Goal: Check status: Check status

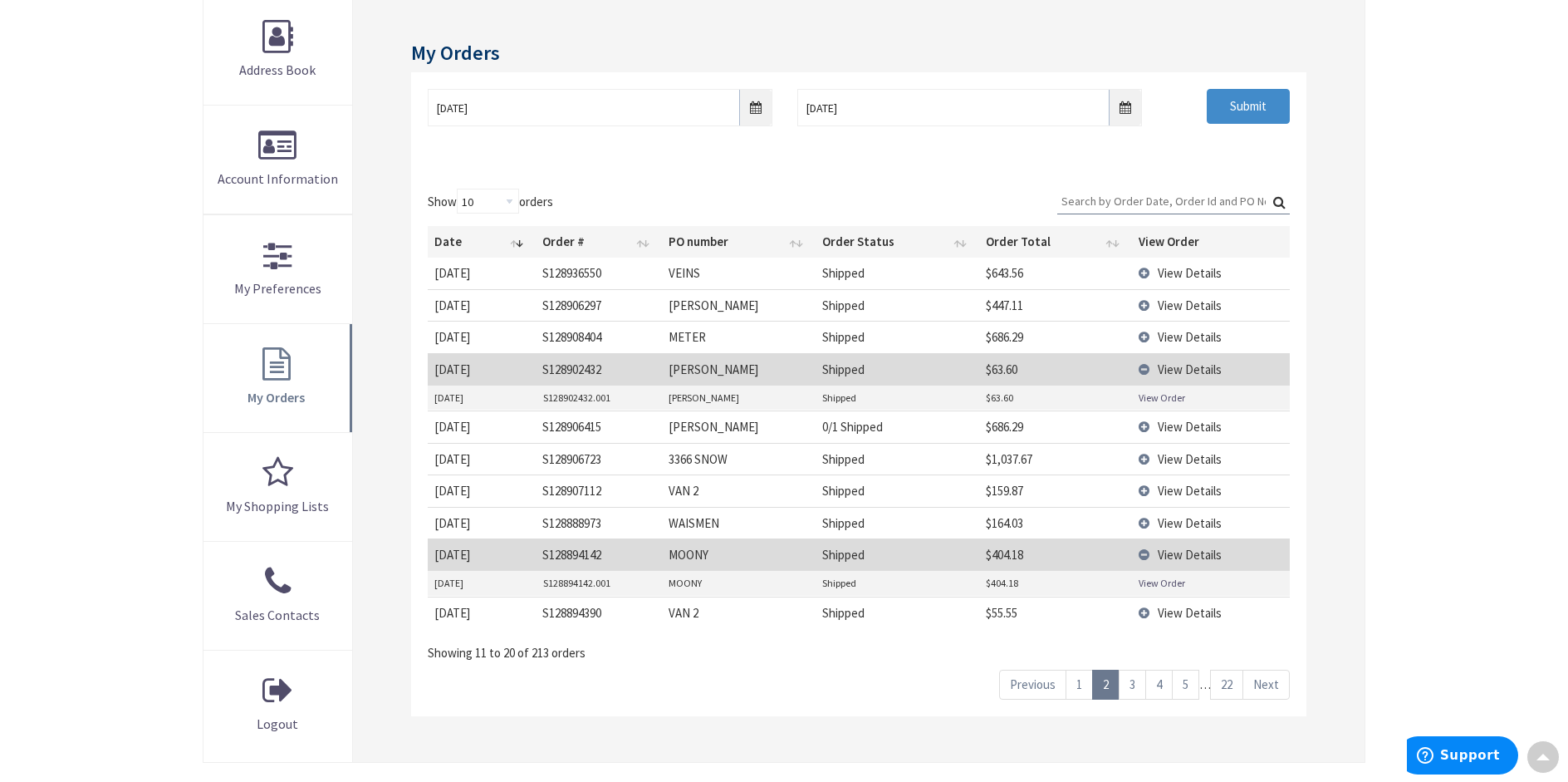
click at [1080, 685] on link "1" at bounding box center [1079, 684] width 27 height 29
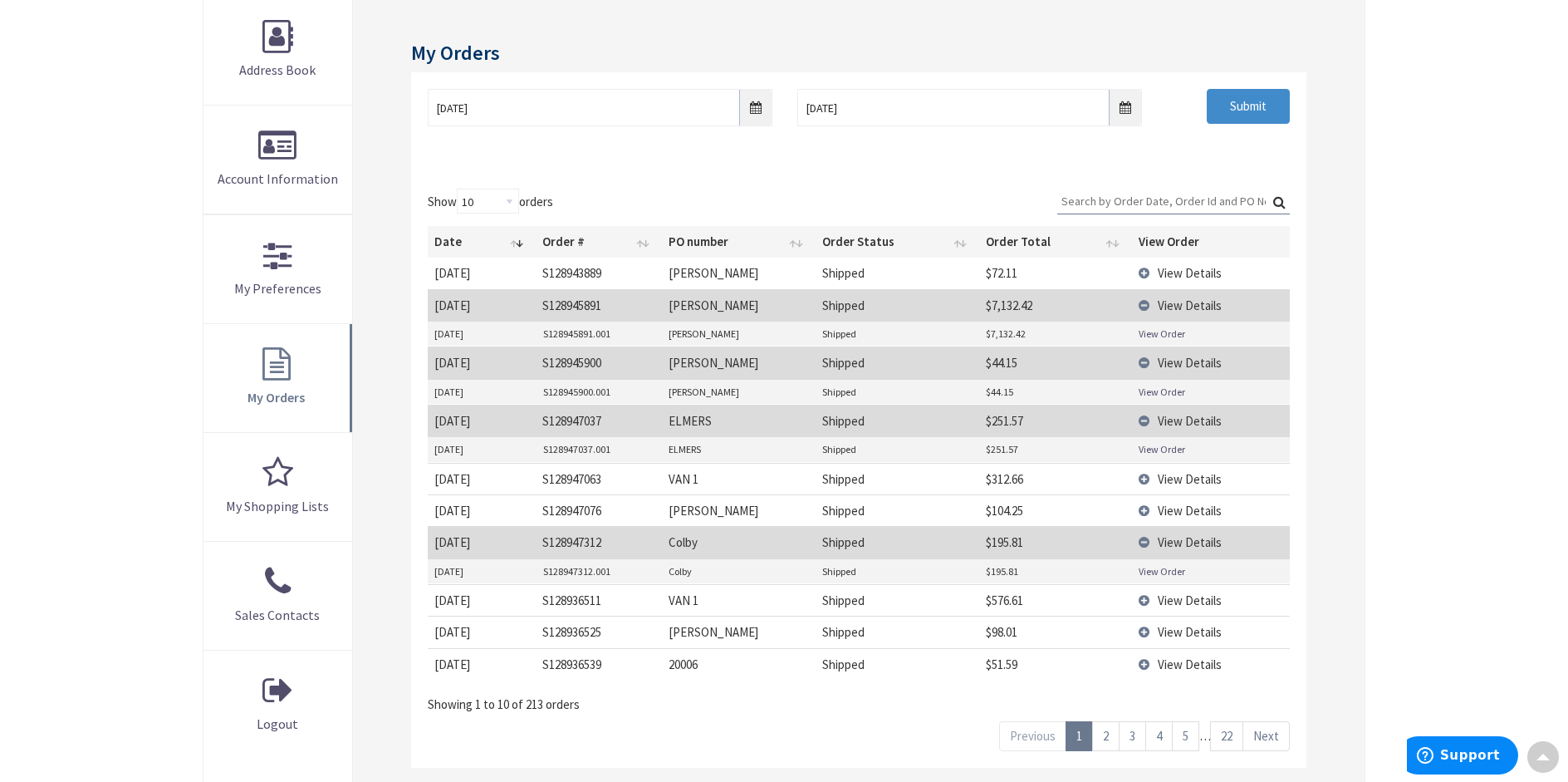
click at [1163, 450] on link "View Order" at bounding box center [1162, 449] width 46 height 14
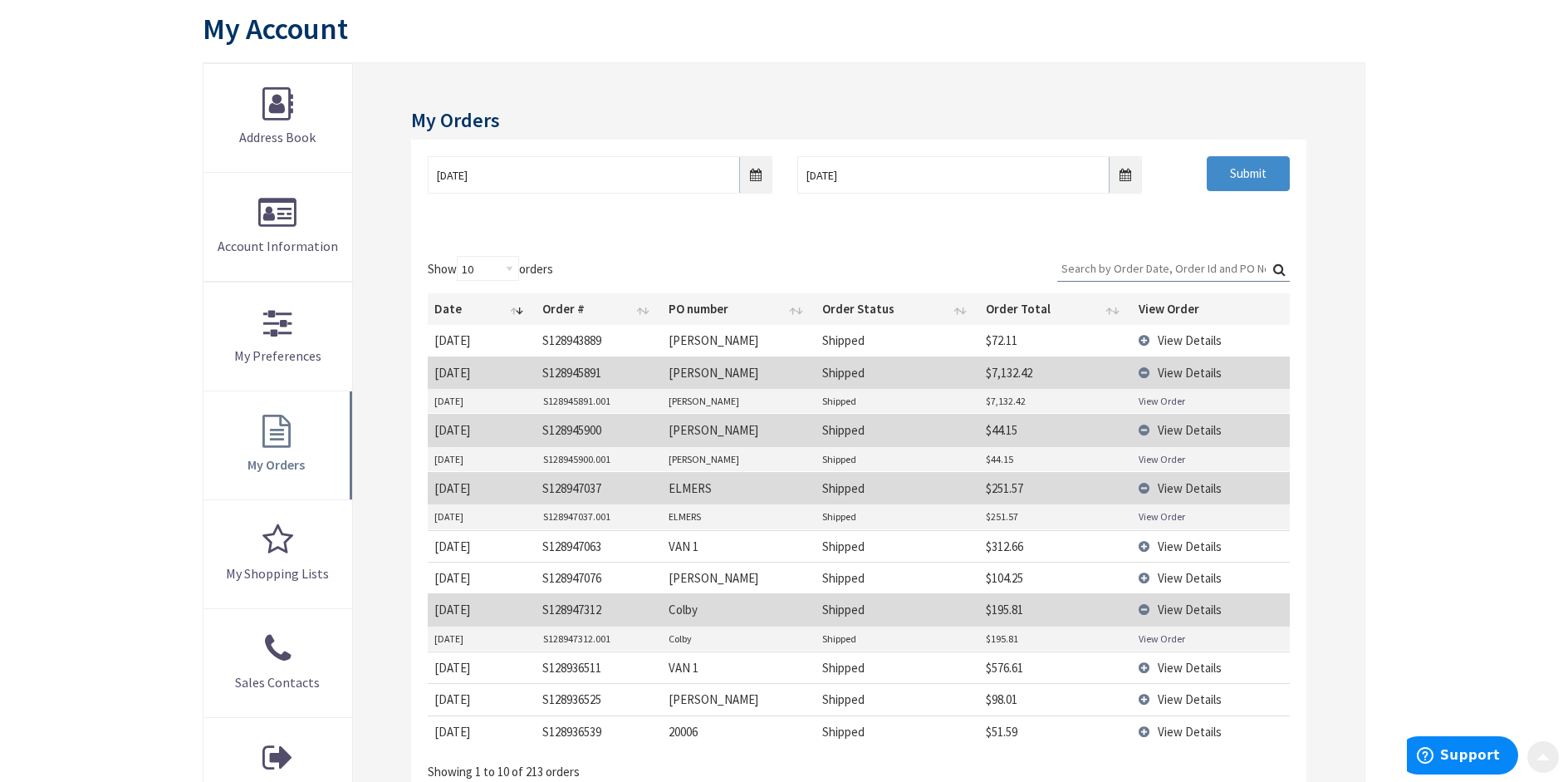
scroll to position [249, 0]
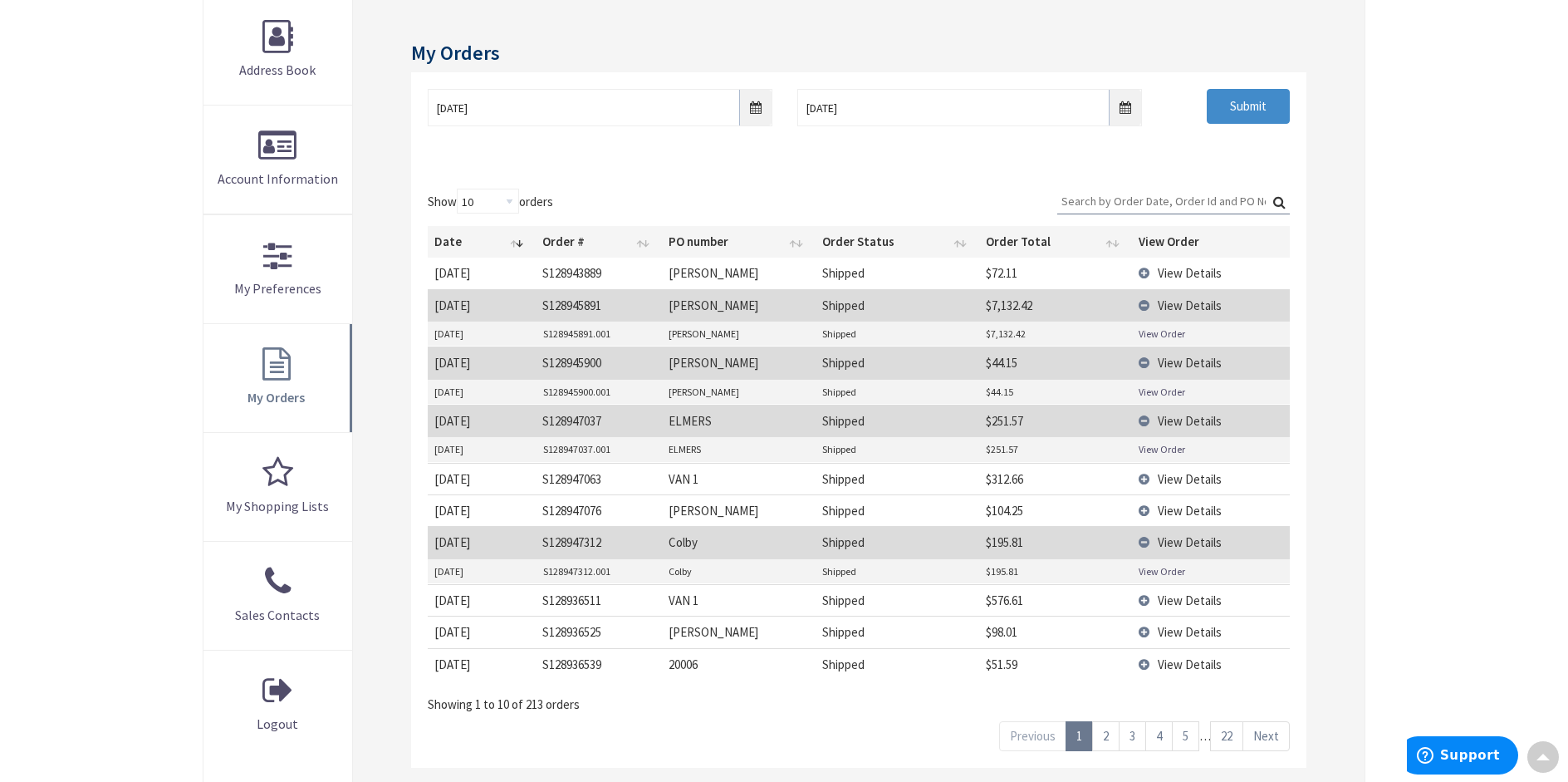
click at [1157, 454] on link "View Order" at bounding box center [1162, 449] width 46 height 14
click at [1164, 573] on link "View Order" at bounding box center [1162, 571] width 46 height 14
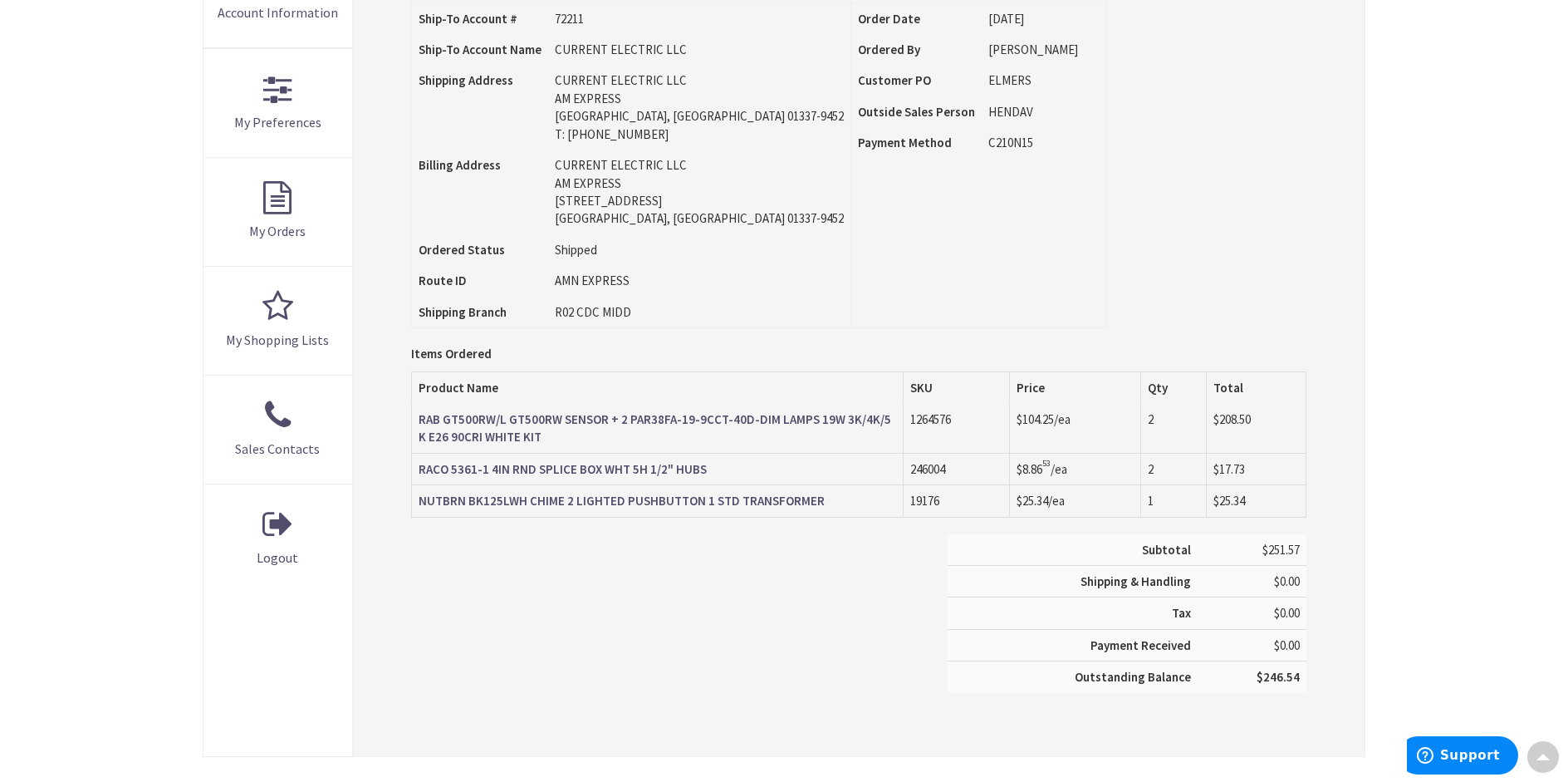
type input "[STREET_ADDRESS]"
drag, startPoint x: 416, startPoint y: 422, endPoint x: 896, endPoint y: 429, distance: 480.1
click at [896, 429] on td "RAB GT500RW/L GT500RW SENSOR + 2 PAR38FA-19-9CCT-40D-DIM LAMPS 19W 3K/4K/5K E26…" at bounding box center [658, 427] width 493 height 49
copy strong "RAB GT500RW/L GT500RW SENSOR + 2 PAR38FA-19-9CCT-40D-DIM LAMPS 19W 3K/4K/5K E26…"
click at [505, 577] on div "Subtotal $251.57 Shipping & Handling $0.00 Tax $0.00 Payment Received" at bounding box center [859, 622] width 920 height 176
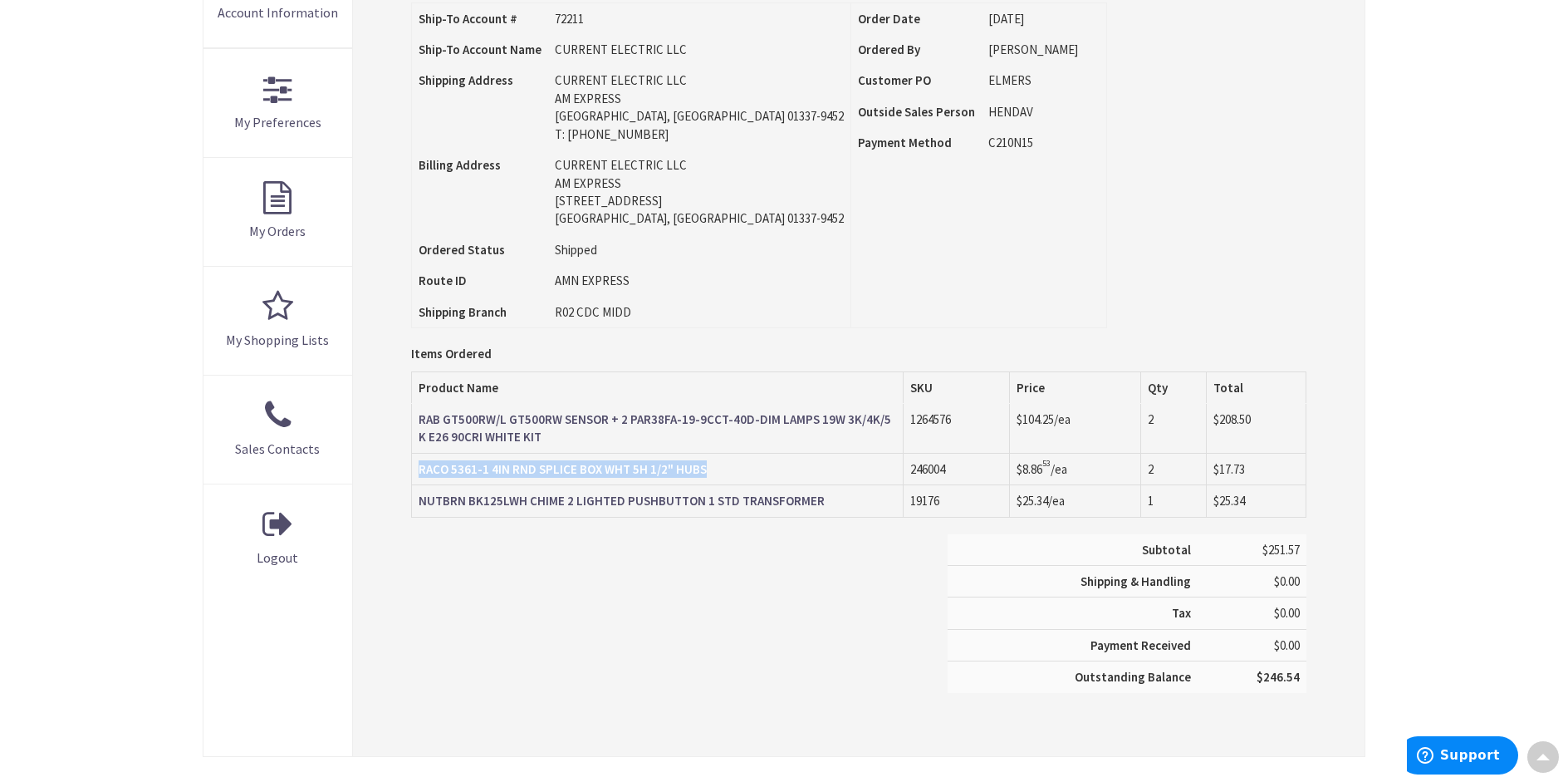
drag, startPoint x: 717, startPoint y: 466, endPoint x: 413, endPoint y: 474, distance: 304.1
click at [413, 474] on td "RACO 5361-1 4IN RND SPLICE BOX WHT 5H 1/2" HUBS" at bounding box center [658, 469] width 493 height 32
copy strong "RACO 5361-1 4IN RND SPLICE BOX WHT 5H 1/2" HUBS"
click at [596, 616] on div "Subtotal $251.57 Shipping & Handling $0.00 Tax $0.00 Payment Received" at bounding box center [859, 622] width 920 height 176
drag, startPoint x: 823, startPoint y: 500, endPoint x: 415, endPoint y: 505, distance: 408.0
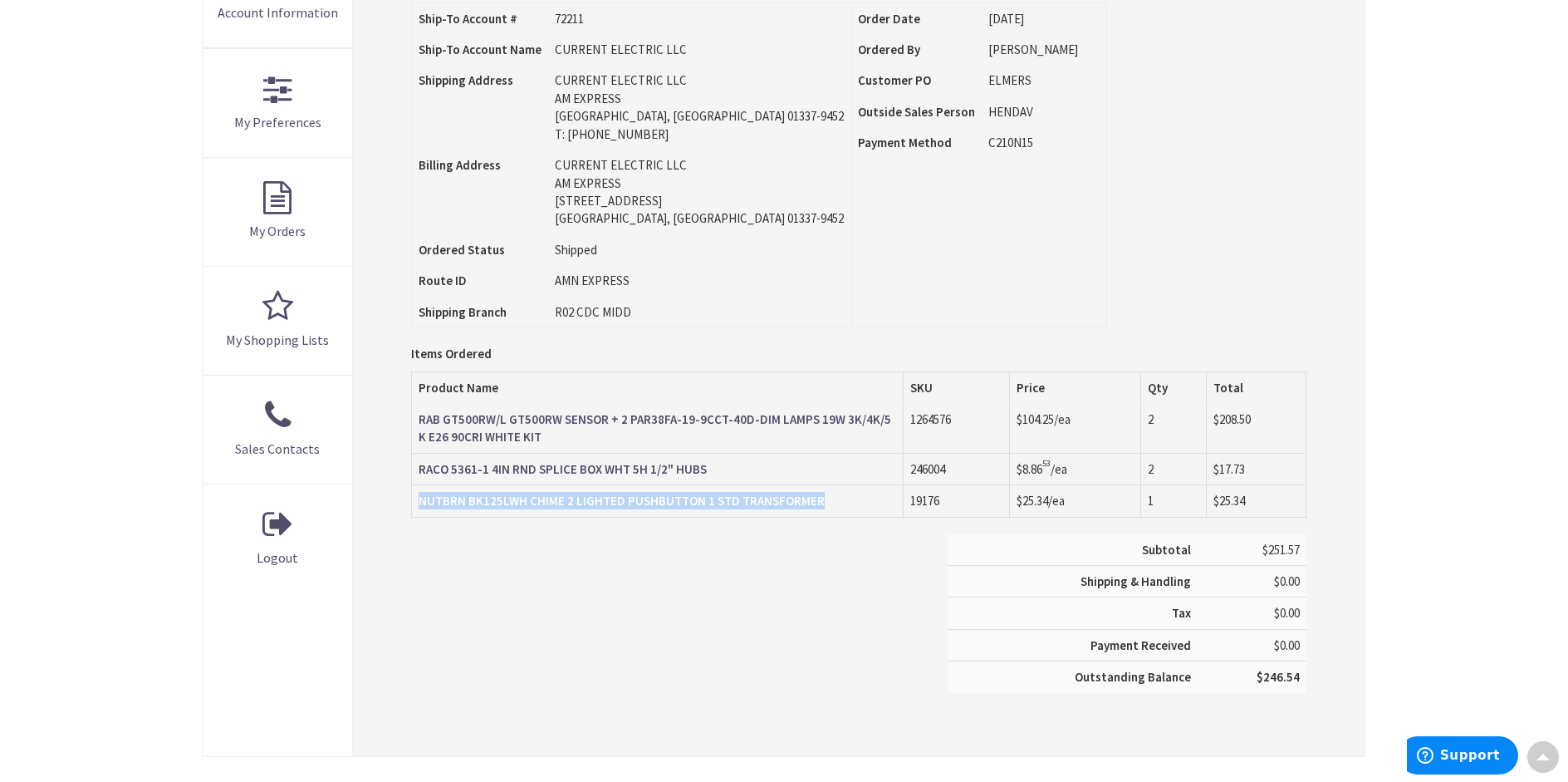
click at [415, 505] on td "NUTBRN BK125LWH CHIME 2 LIGHTED PUSHBUTTON 1 STD TRANSFORMER" at bounding box center [658, 501] width 493 height 32
copy strong "NUTBRN BK125LWH CHIME 2 LIGHTED PUSHBUTTON 1 STD TRANSFORMER"
click at [551, 591] on div "Subtotal $251.57 Shipping & Handling $0.00 Tax $0.00 Payment Received" at bounding box center [859, 622] width 920 height 176
click at [120, 414] on div "Skip to Content Toggle Nav Search 2 2 2 items Cart My Cart" at bounding box center [784, 364] width 1568 height 1490
click at [147, 232] on div "Skip to Content Toggle Nav Search 2 2 2 items Cart My Cart" at bounding box center [784, 364] width 1568 height 1490
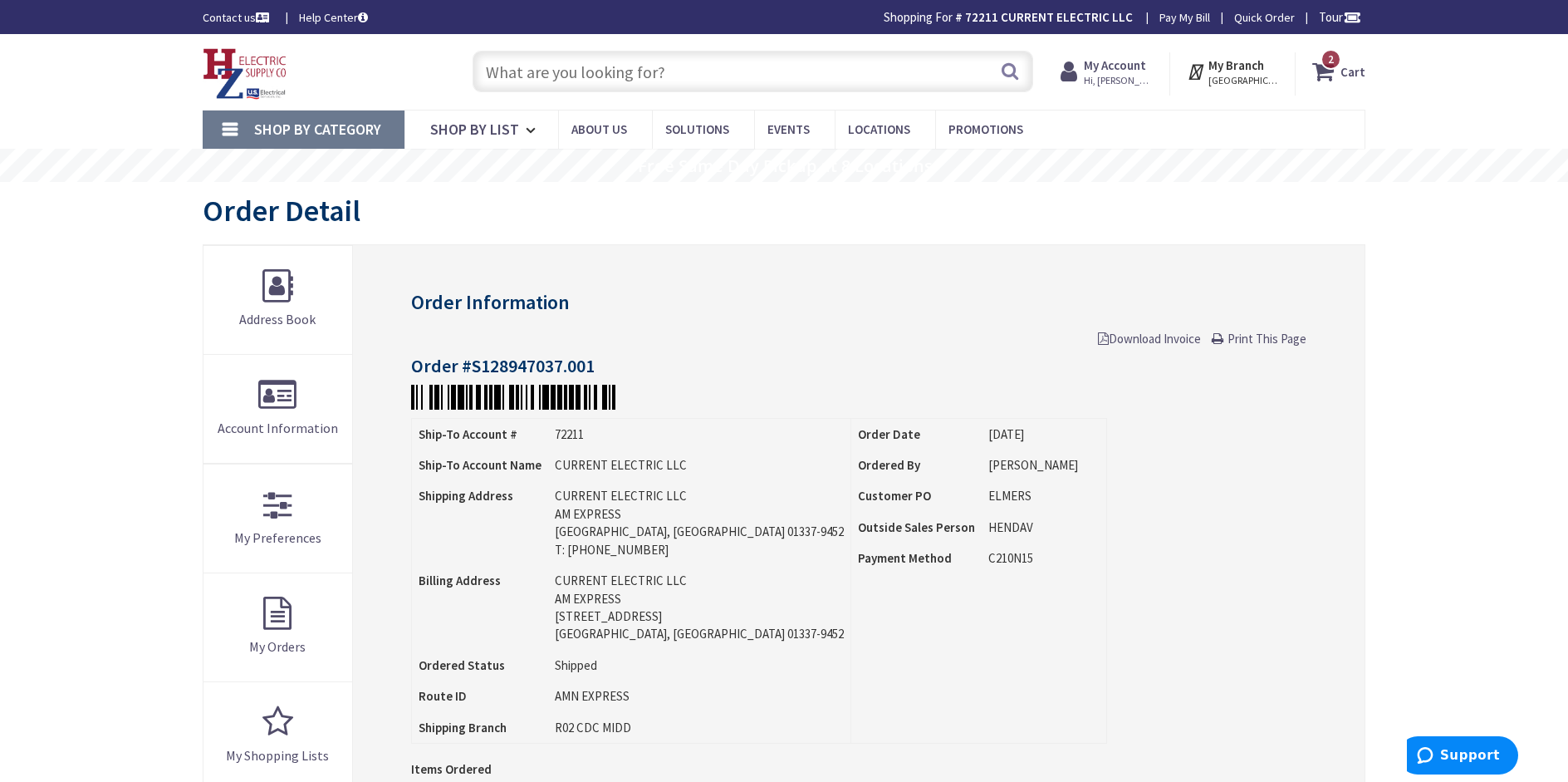
click at [551, 82] on input "text" at bounding box center [753, 71] width 560 height 42
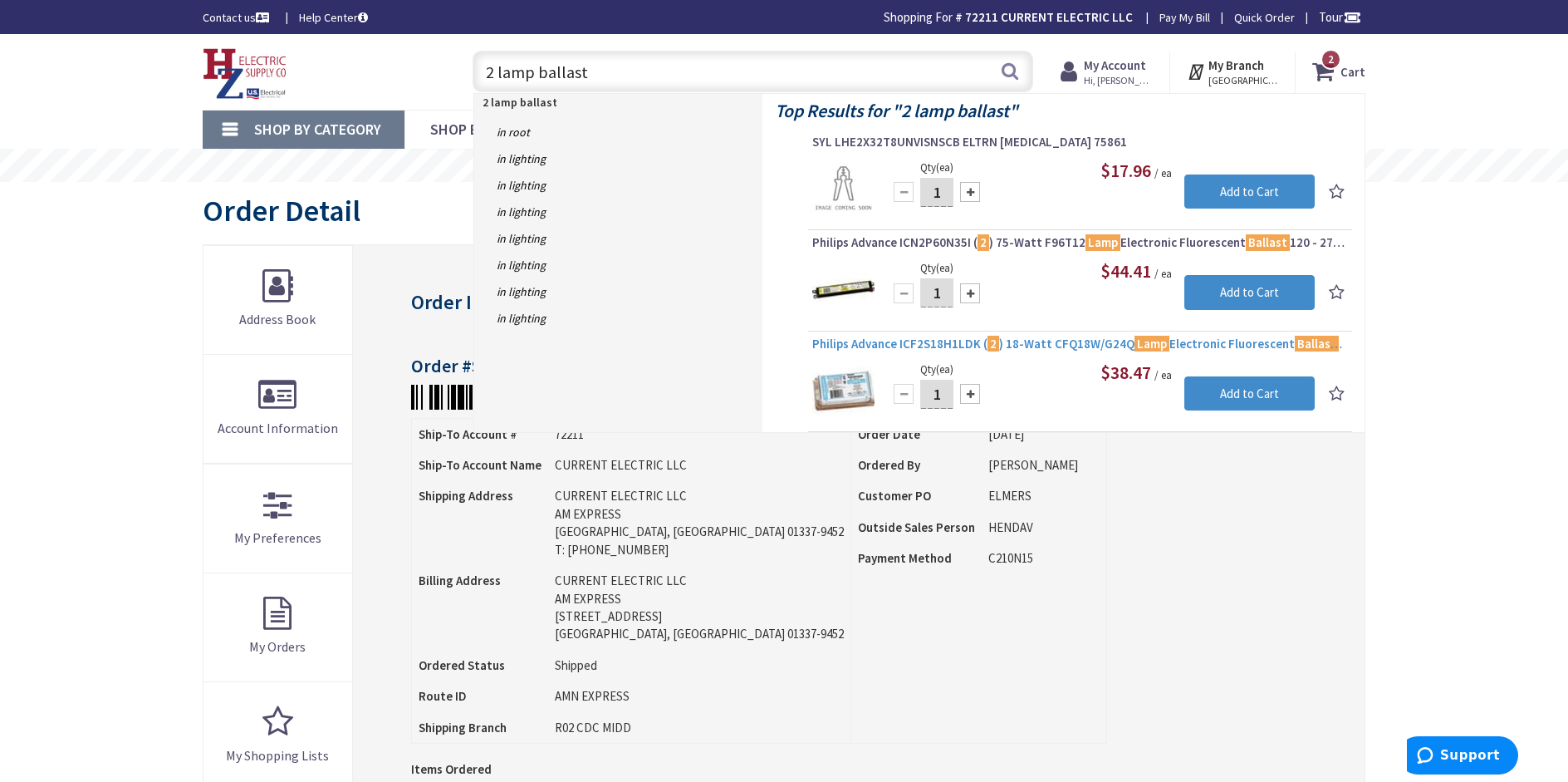
type input "2 lamp ballast"
click at [956, 342] on span "Philips Advance ICF2S18H1LDK ( 2 ) 18-Watt CFQ18W/G24Q Lamp Electronic Fluoresc…" at bounding box center [1080, 344] width 535 height 17
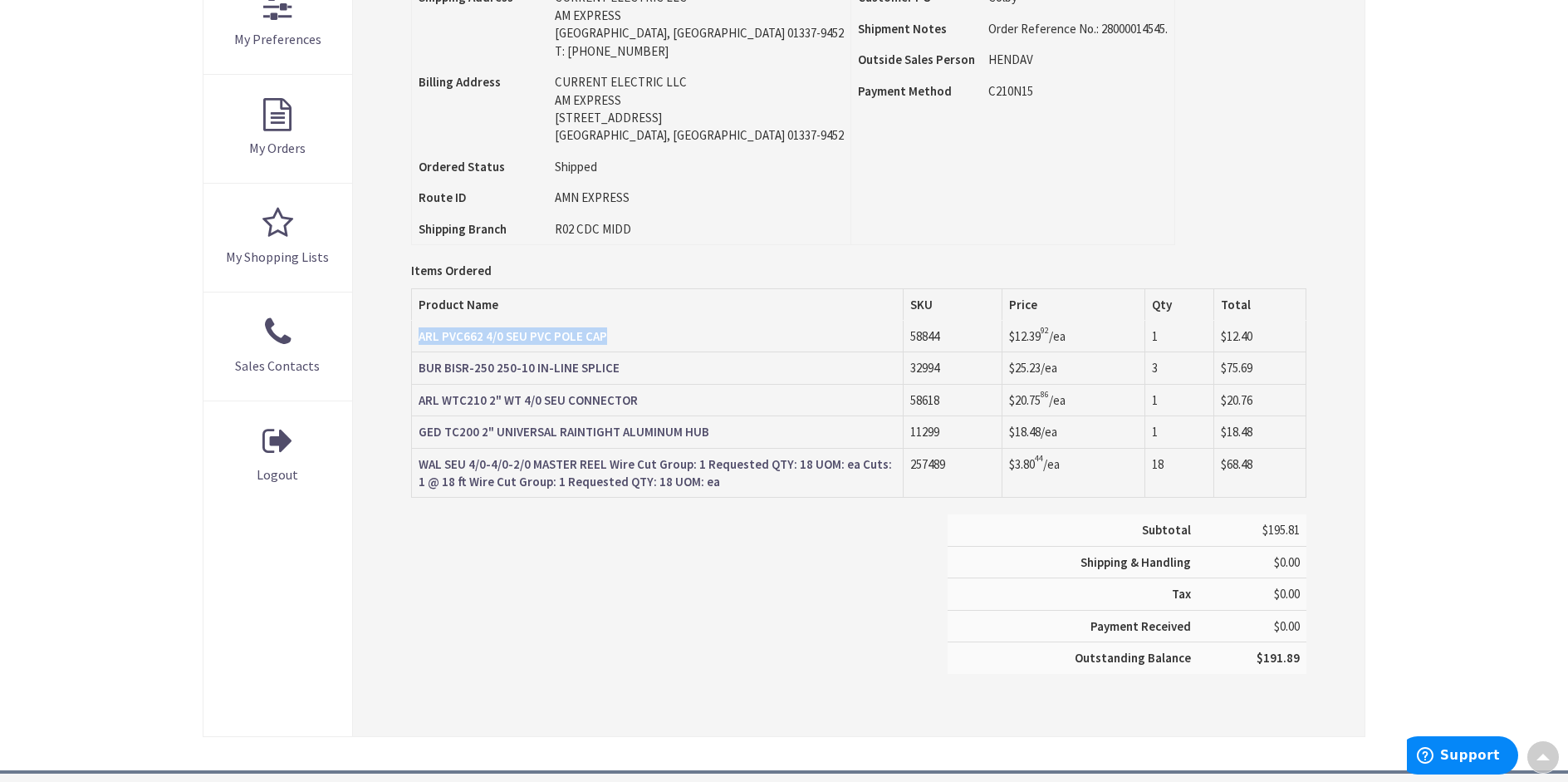
drag, startPoint x: 618, startPoint y: 338, endPoint x: 420, endPoint y: 340, distance: 198.0
click at [420, 340] on td "ARL PVC662 4/0 SEU PVC POLE CAP" at bounding box center [658, 337] width 493 height 32
copy strong "ARL PVC662 4/0 SEU PVC POLE CAP"
click at [599, 640] on div "Subtotal $195.81 Shipping & Handling $0.00 Tax $0.00 Payment Received" at bounding box center [859, 602] width 920 height 176
drag, startPoint x: 620, startPoint y: 367, endPoint x: 412, endPoint y: 368, distance: 208.0
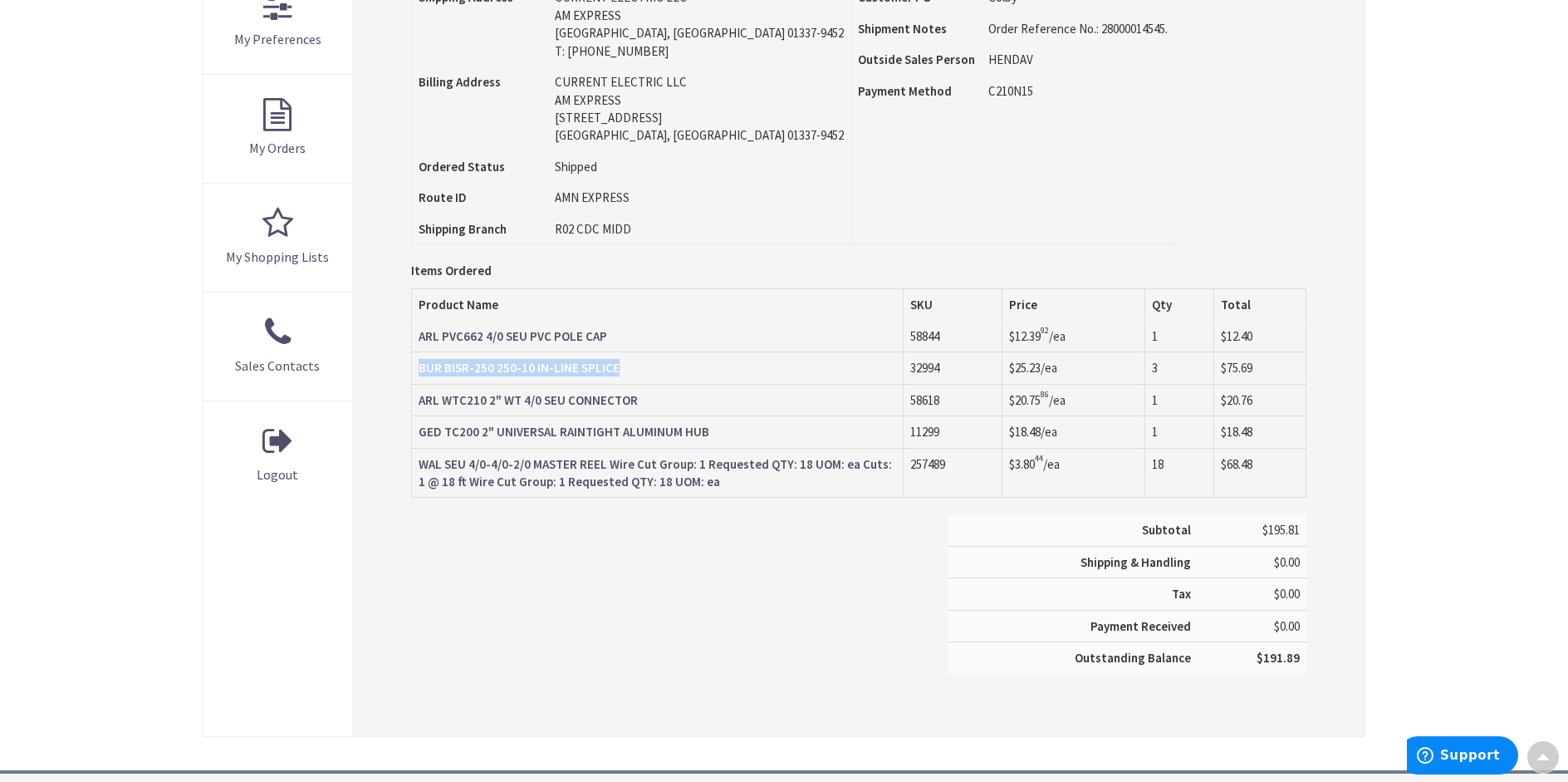
click at [412, 368] on td "BUR BISR-250 250-10 IN-LINE SPLICE" at bounding box center [658, 368] width 493 height 32
copy strong "BUR BISR-250 250-10 IN-LINE SPLICE"
drag, startPoint x: 693, startPoint y: 634, endPoint x: 693, endPoint y: 595, distance: 39.0
click at [693, 634] on div "Subtotal $195.81 Shipping & Handling $0.00 Tax $0.00 Payment Received" at bounding box center [859, 602] width 920 height 176
drag, startPoint x: 652, startPoint y: 400, endPoint x: 421, endPoint y: 401, distance: 231.0
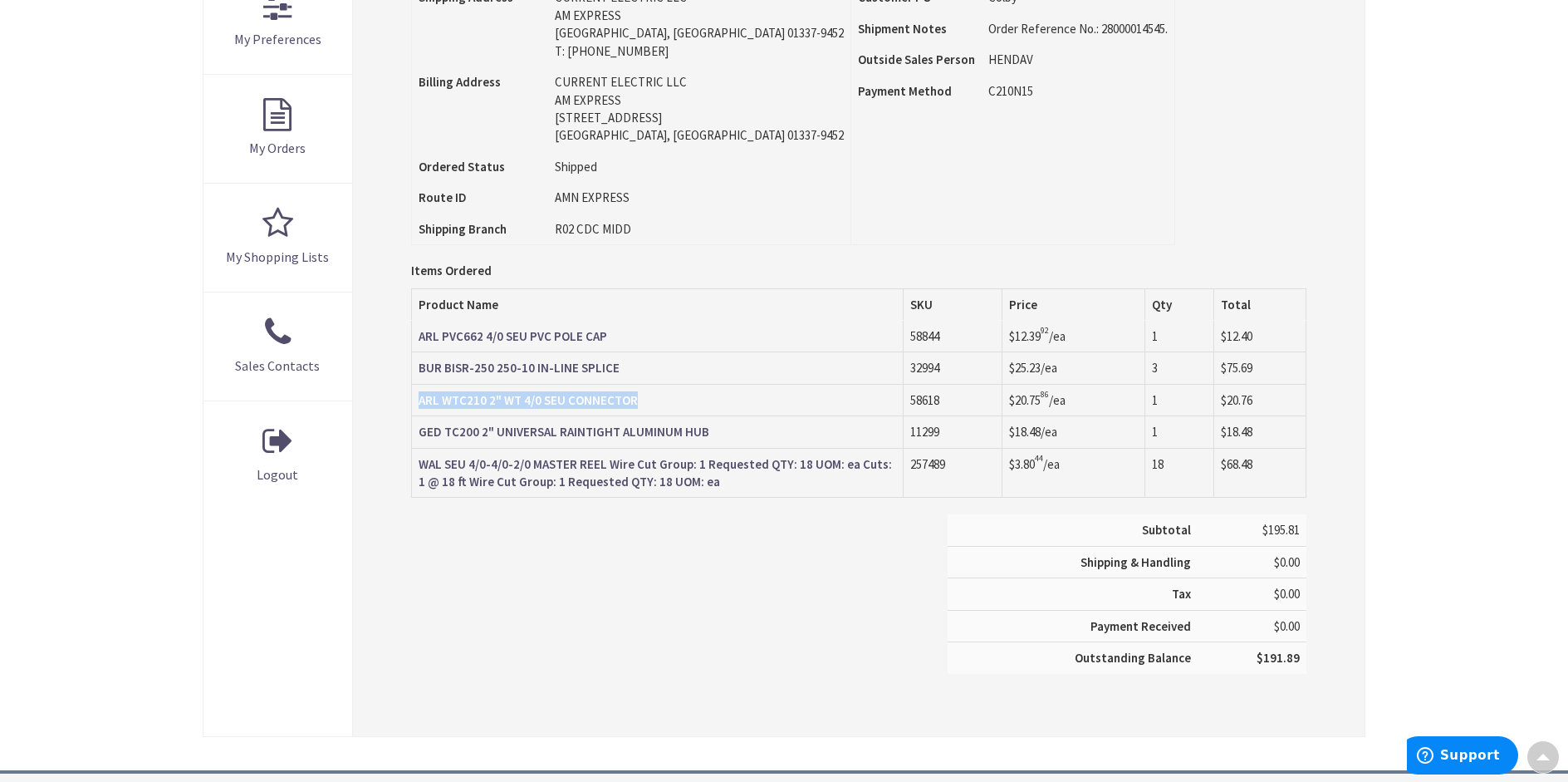
click at [421, 401] on td "ARL WTC210 2" WT 4/0 SEU CONNECTOR" at bounding box center [658, 400] width 493 height 32
copy strong "ARL WTC210 2" WT 4/0 SEU CONNECTOR"
click at [679, 645] on div "Subtotal $195.81 Shipping & Handling $0.00 Tax $0.00 Payment Received" at bounding box center [859, 602] width 920 height 176
drag, startPoint x: 717, startPoint y: 436, endPoint x: 415, endPoint y: 440, distance: 302.0
click at [415, 440] on td "GED TC200 2" UNIVERSAL RAINTIGHT ALUMINUM HUB" at bounding box center [658, 432] width 493 height 32
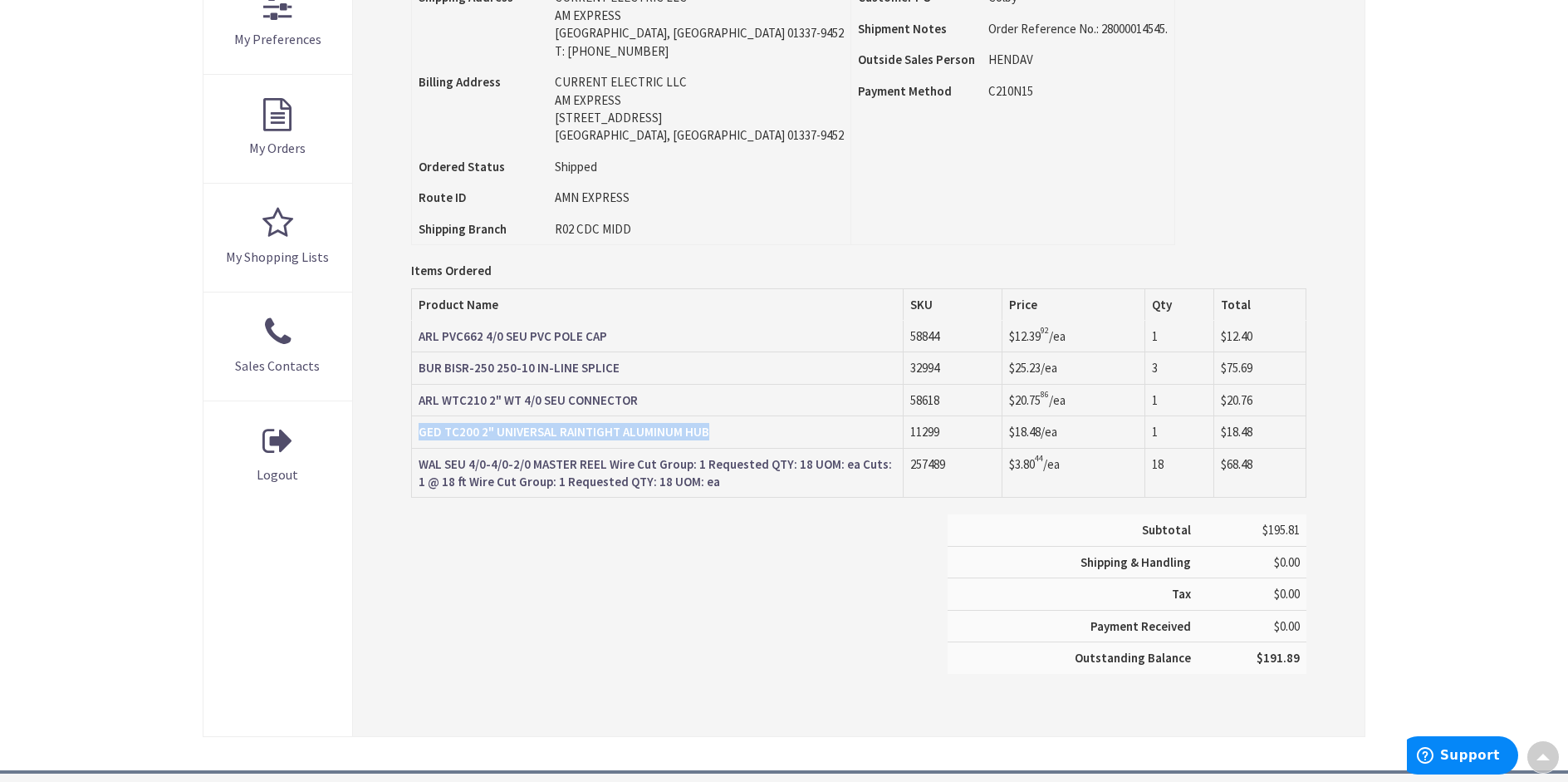
copy strong "GED TC200 2" UNIVERSAL RAINTIGHT ALUMINUM HUB"
click at [547, 659] on div "Subtotal $195.81 Shipping & Handling $0.00 Tax $0.00 Payment Received" at bounding box center [859, 602] width 920 height 176
drag, startPoint x: 416, startPoint y: 466, endPoint x: 603, endPoint y: 467, distance: 187.0
click at [603, 467] on td "WAL SEU 4/0-4/0-2/0 MASTER REEL Wire Cut Group: 1 Requested QTY: 18 UOM: ea Cut…" at bounding box center [658, 473] width 493 height 50
copy strong "WAL SEU 4/0-4/0-2/0 MASTER REEL"
